Goal: Information Seeking & Learning: Learn about a topic

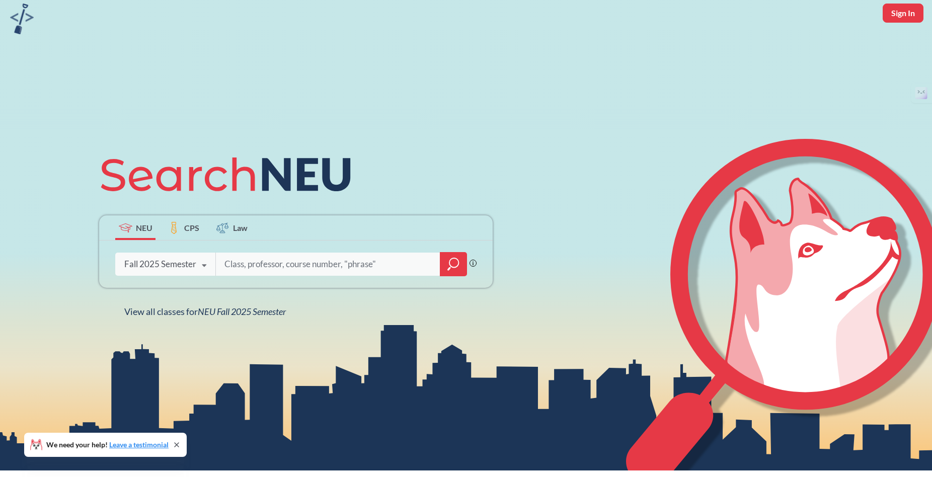
scroll to position [40, 0]
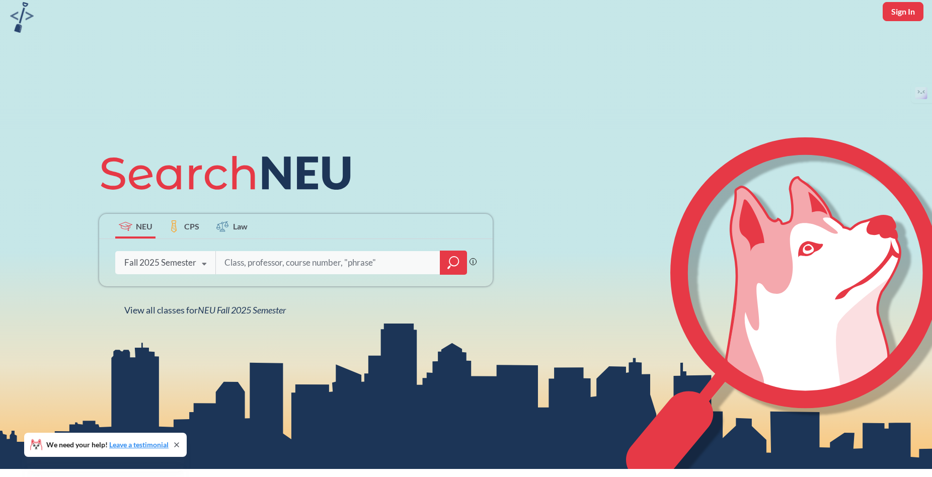
click at [196, 266] on icon at bounding box center [203, 264] width 19 height 28
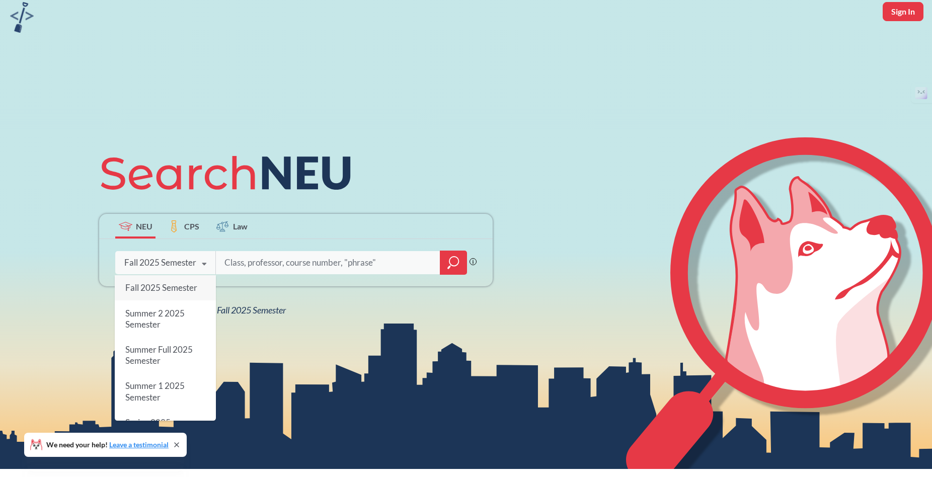
click at [186, 288] on span "Fall 2025 Semester" at bounding box center [161, 287] width 72 height 11
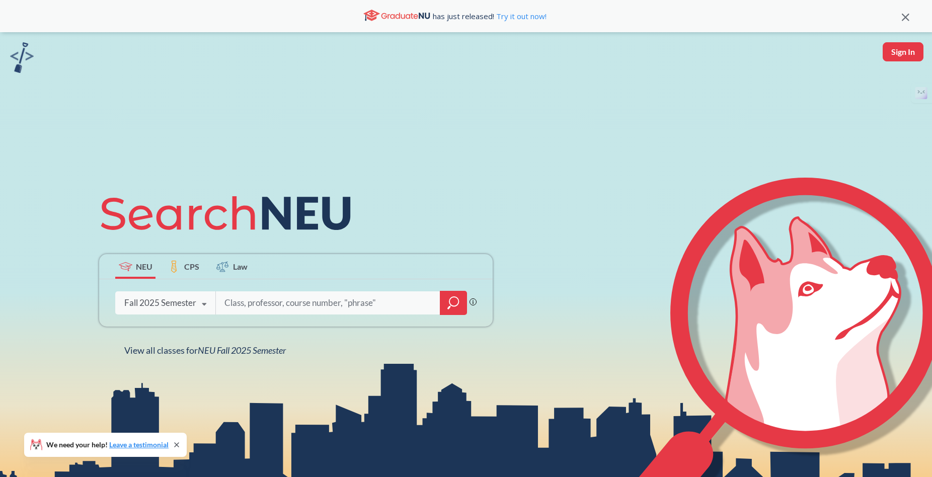
click at [262, 308] on input "search" at bounding box center [327, 302] width 209 height 21
type input "s"
type input "sociology"
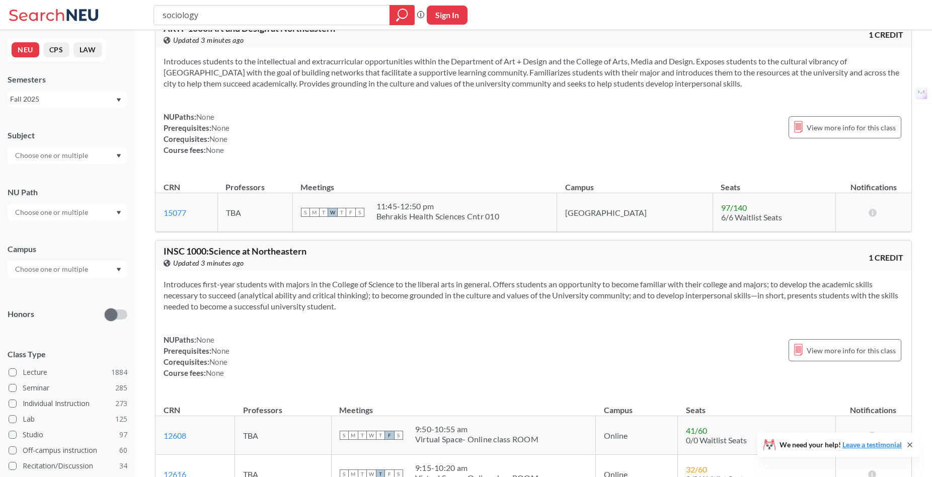
click at [112, 157] on div at bounding box center [68, 155] width 120 height 17
click at [80, 157] on input "text" at bounding box center [52, 155] width 85 height 12
type input "socl"
click at [69, 178] on div "SOCL ( 25 )" at bounding box center [70, 173] width 114 height 11
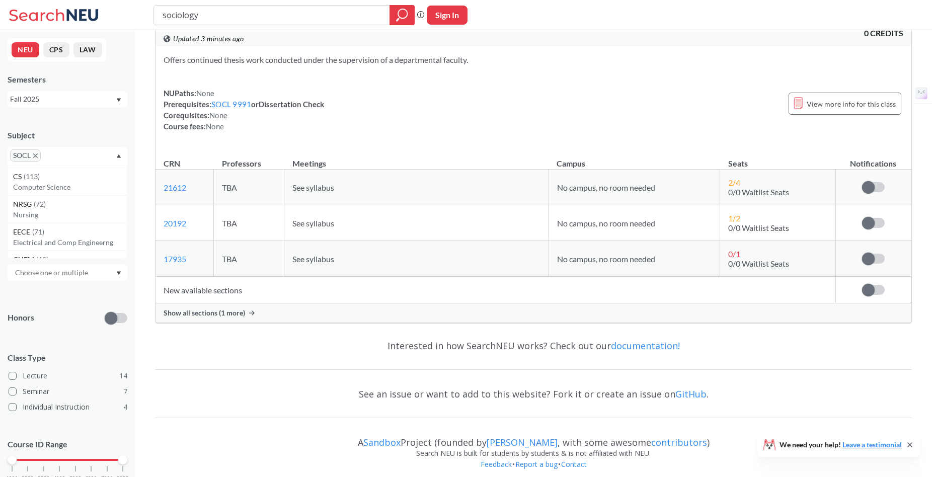
scroll to position [6523, 0]
